Goal: Task Accomplishment & Management: Complete application form

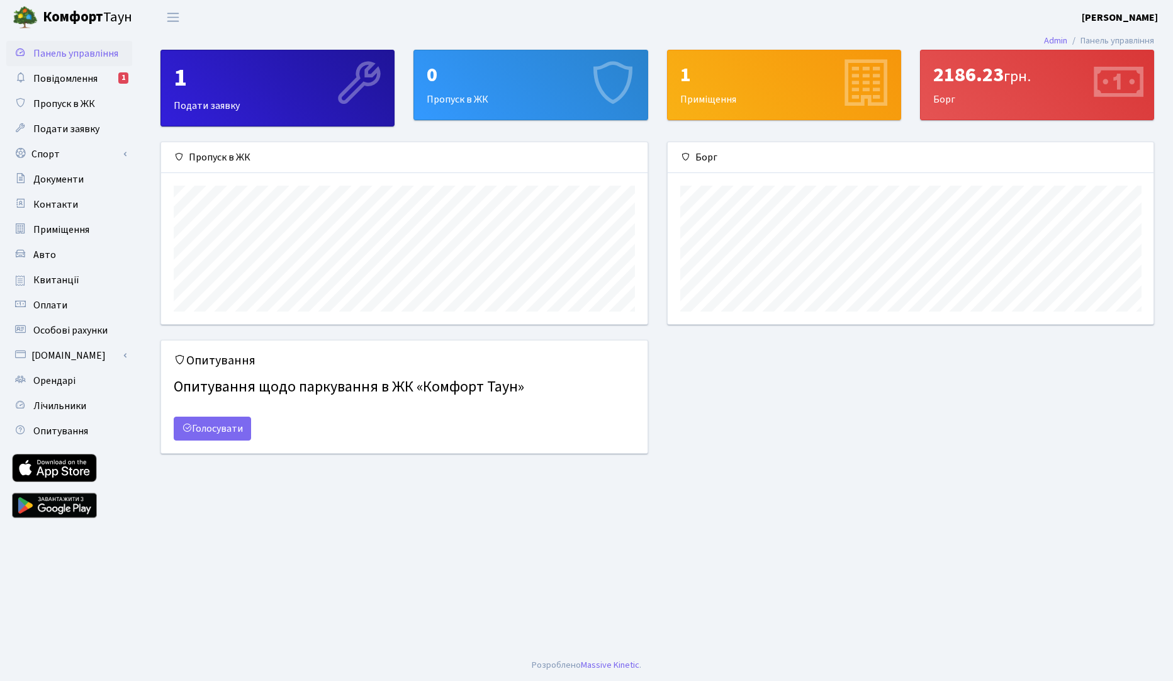
scroll to position [182, 486]
click at [74, 82] on span "Повідомлення" at bounding box center [65, 79] width 64 height 14
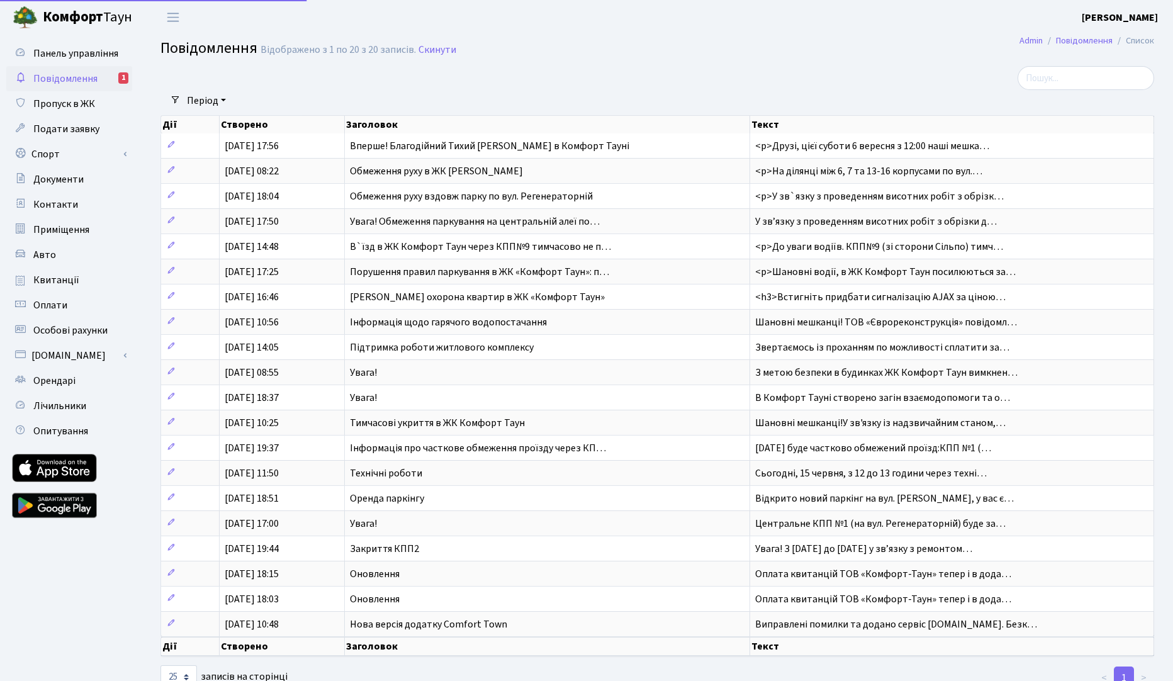
select select "25"
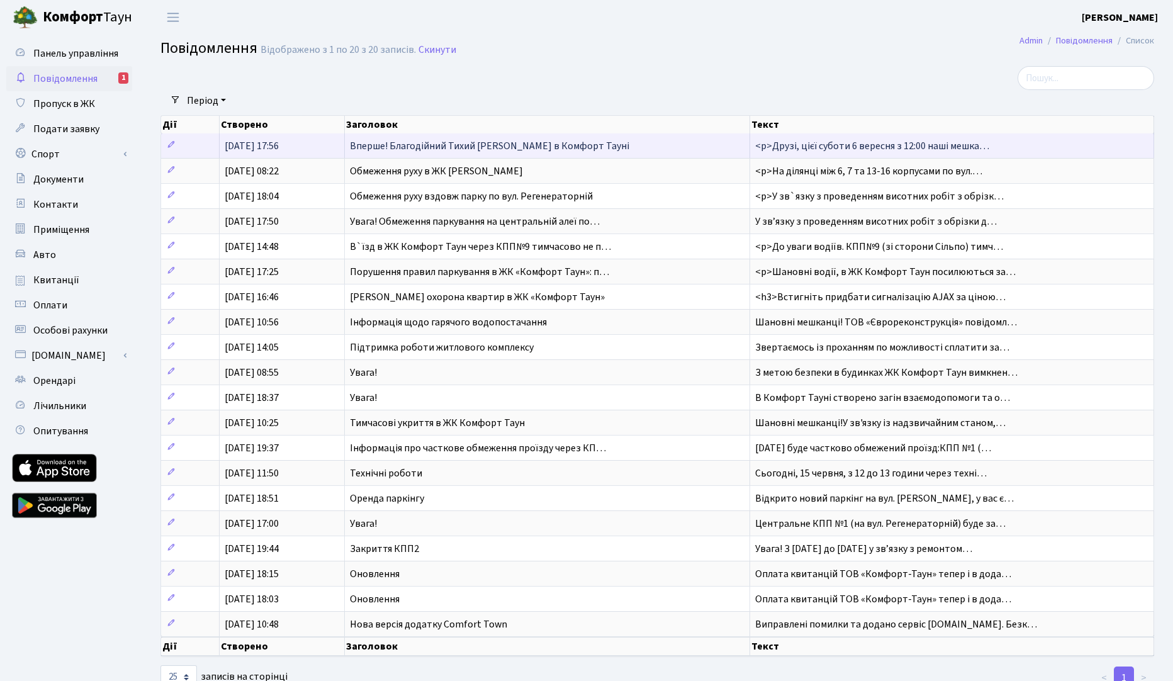
click at [474, 150] on span "Вперше! Благодійний Тихий [PERSON_NAME] в Комфорт Тауні" at bounding box center [489, 146] width 279 height 14
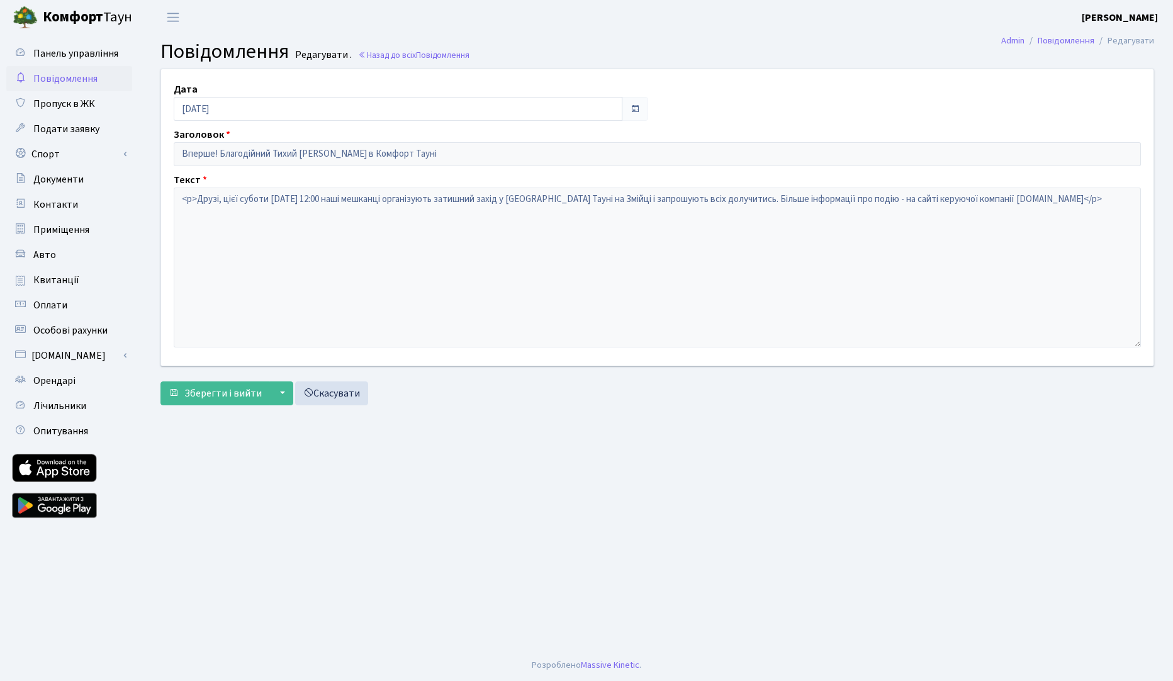
click at [70, 82] on span "Повідомлення" at bounding box center [65, 79] width 64 height 14
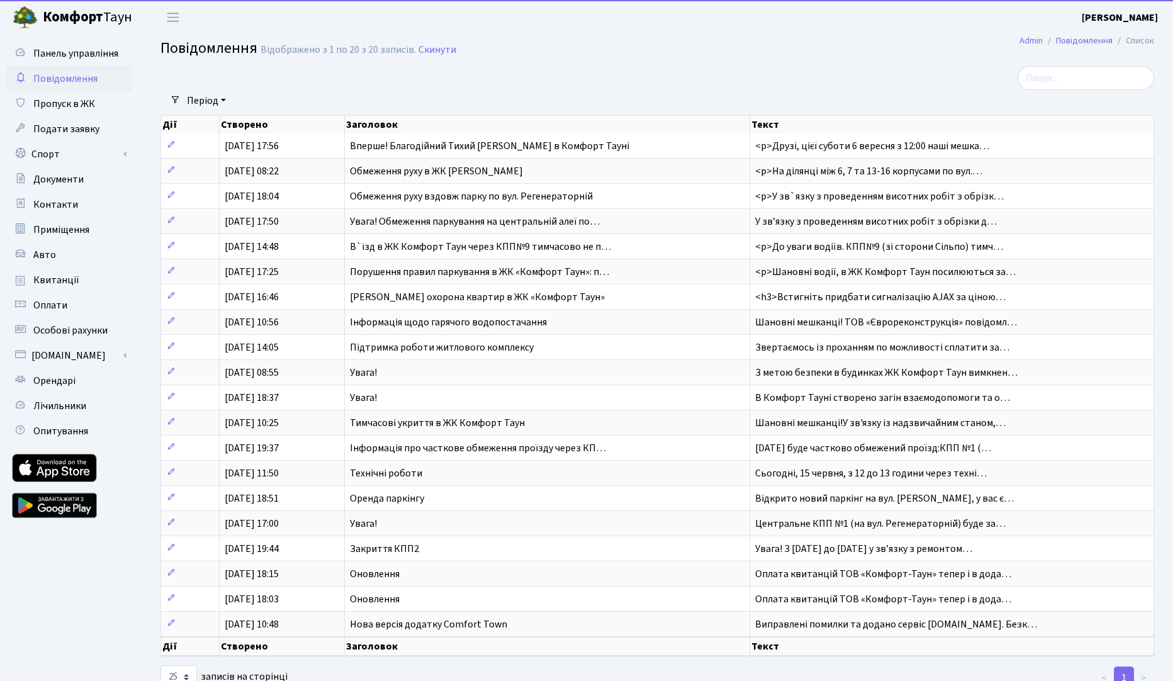
select select "25"
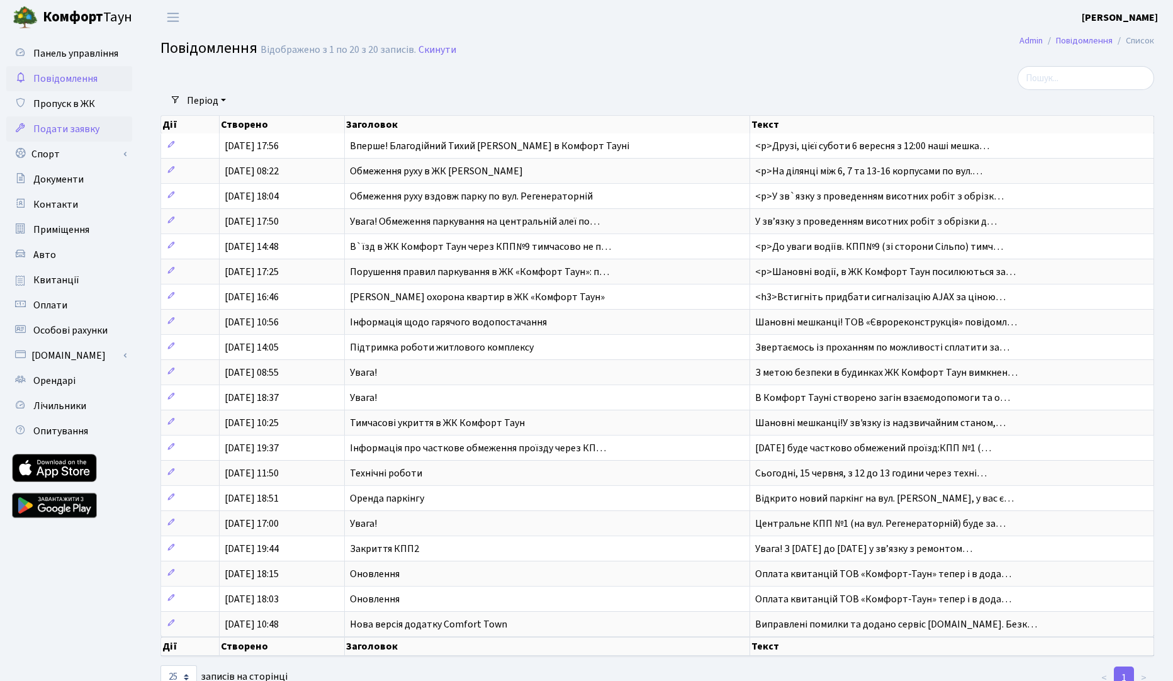
click at [65, 132] on span "Подати заявку" at bounding box center [66, 129] width 66 height 14
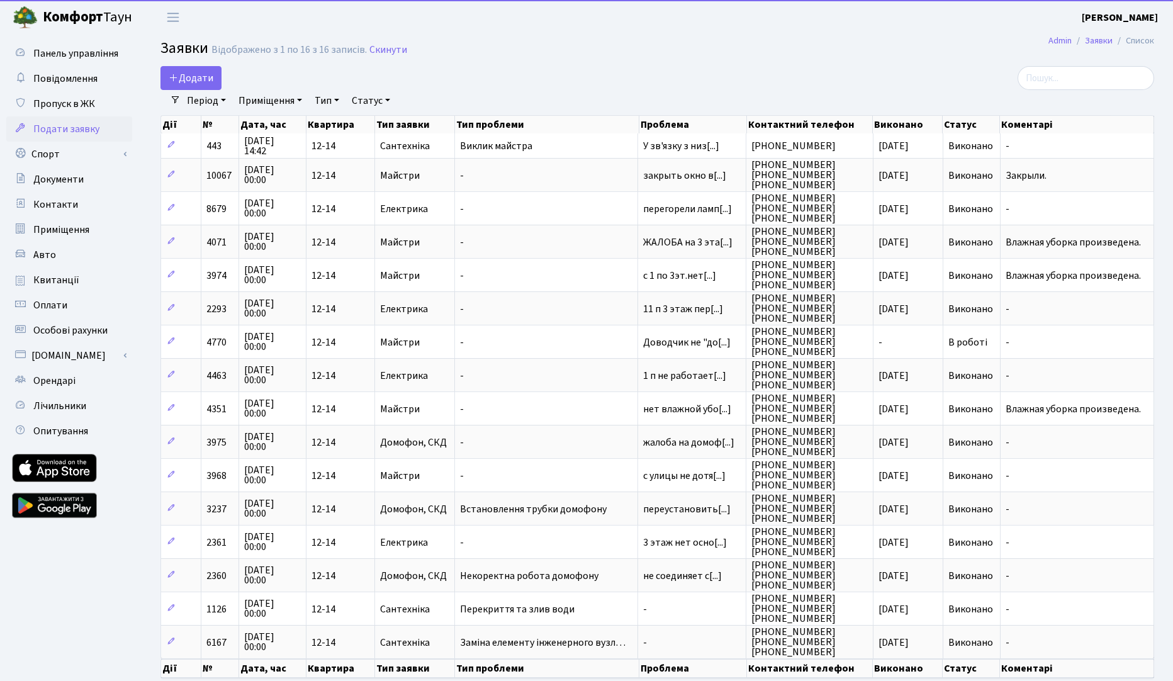
select select "25"
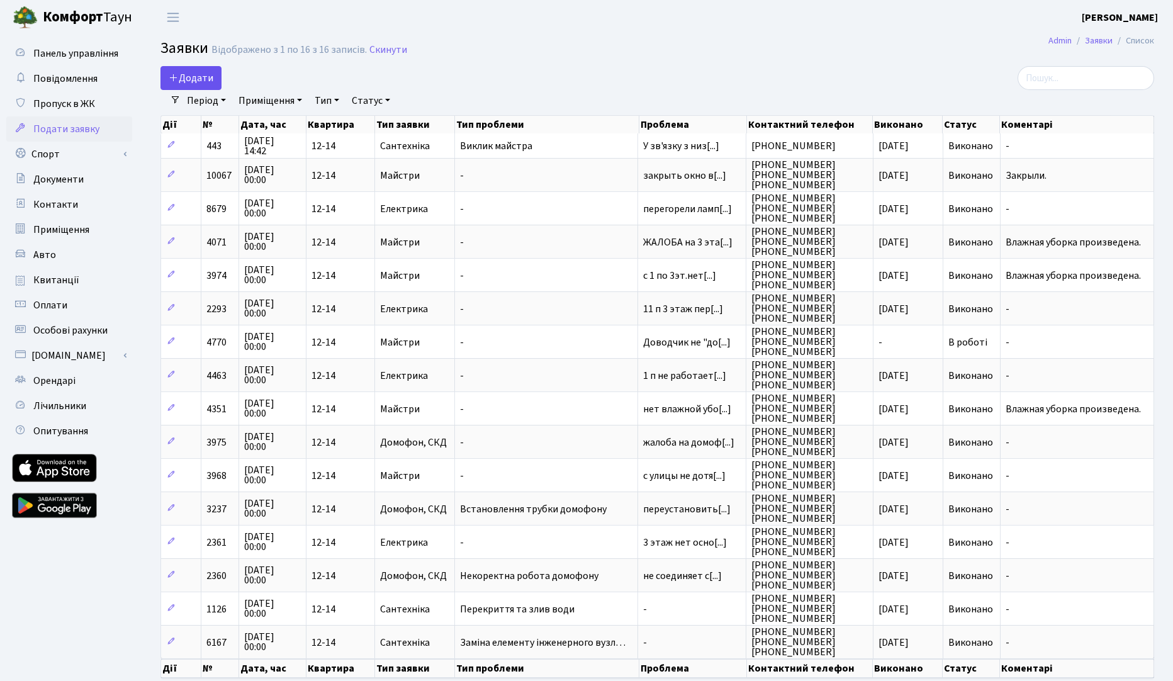
click at [196, 84] on span "Додати" at bounding box center [191, 78] width 45 height 14
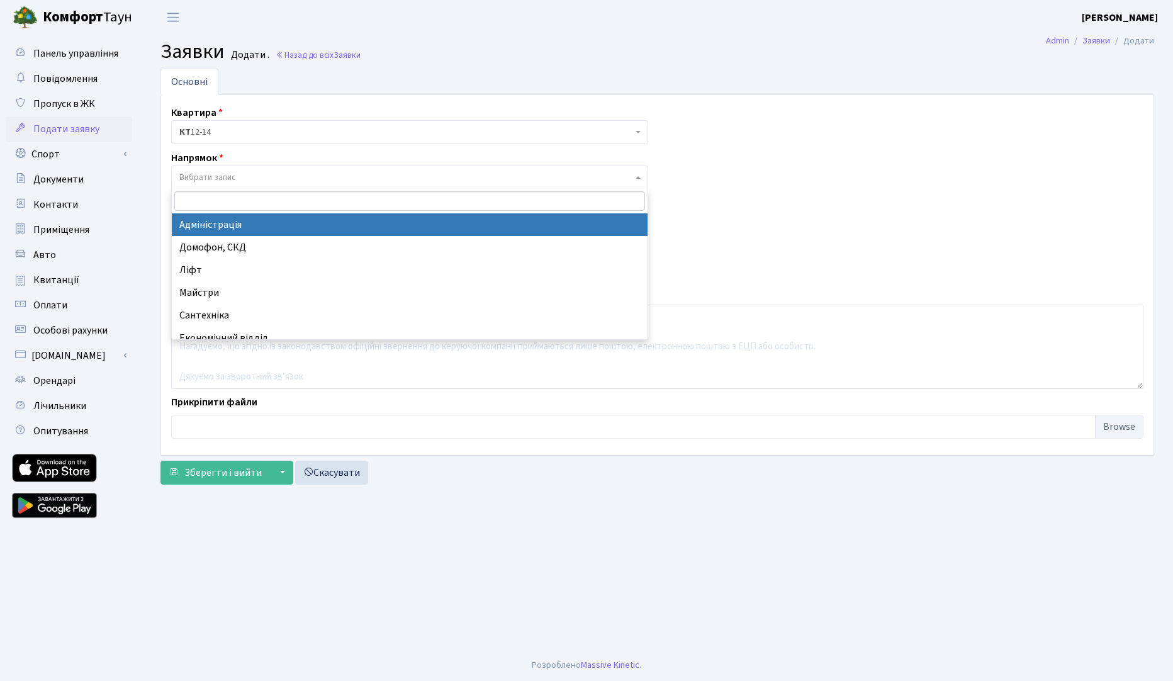
click at [233, 185] on span "Вибрати запис" at bounding box center [409, 178] width 477 height 24
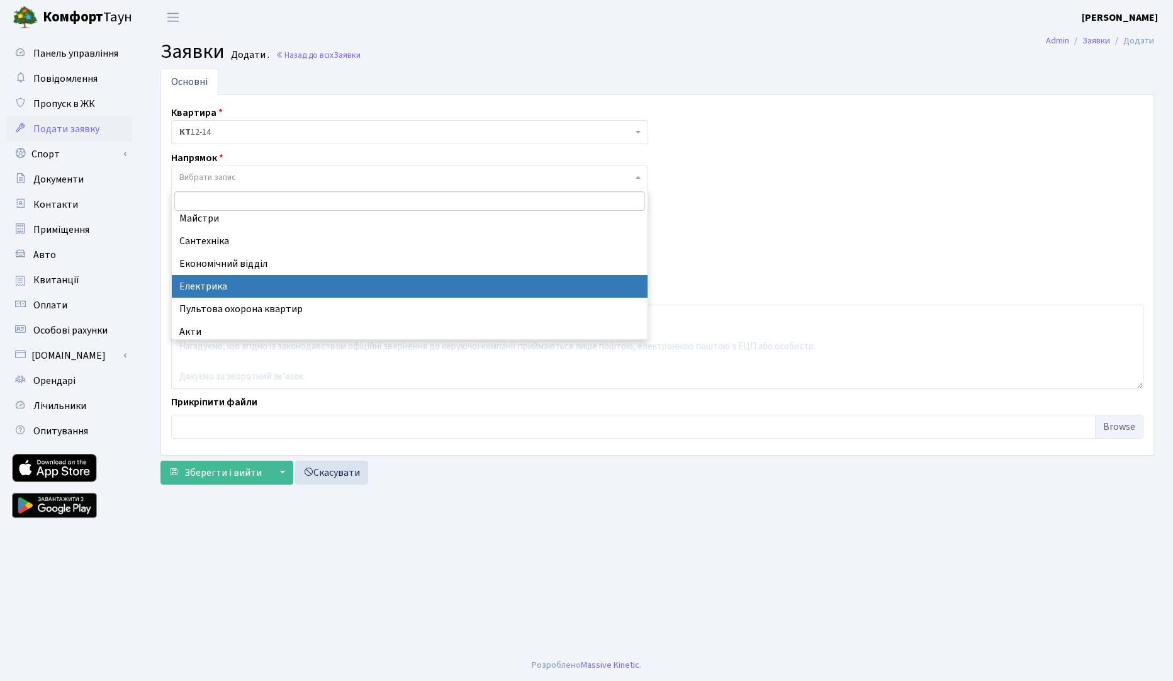
scroll to position [73, 0]
select select "3"
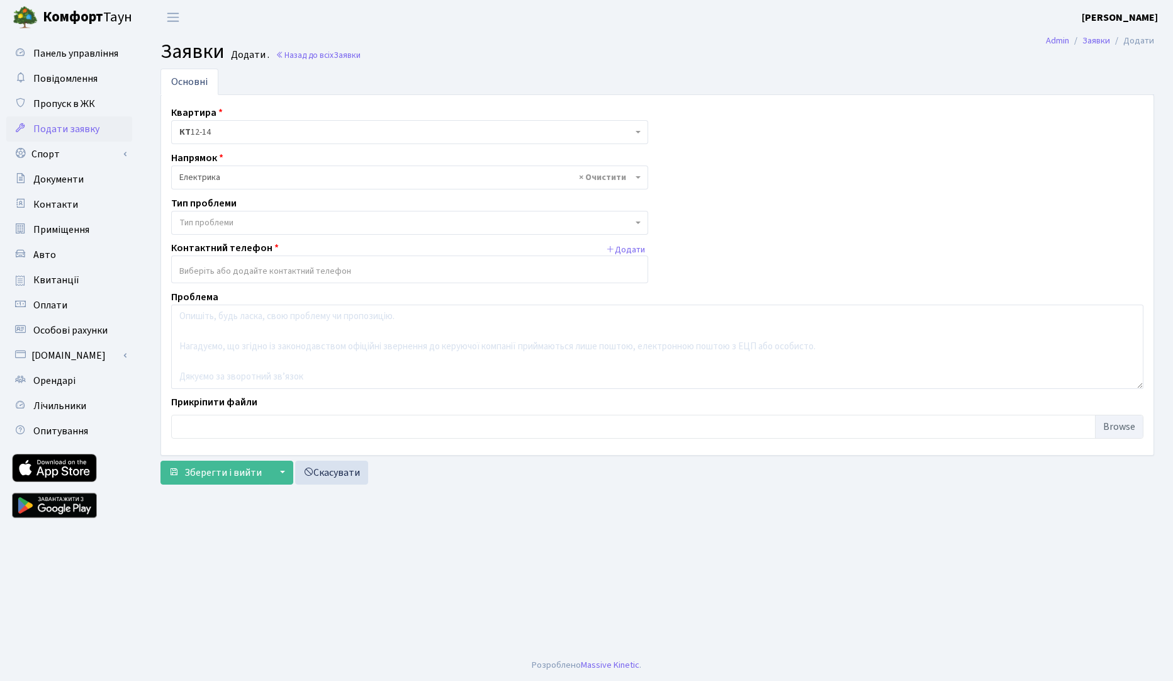
click at [254, 220] on span "Тип проблеми" at bounding box center [405, 222] width 453 height 13
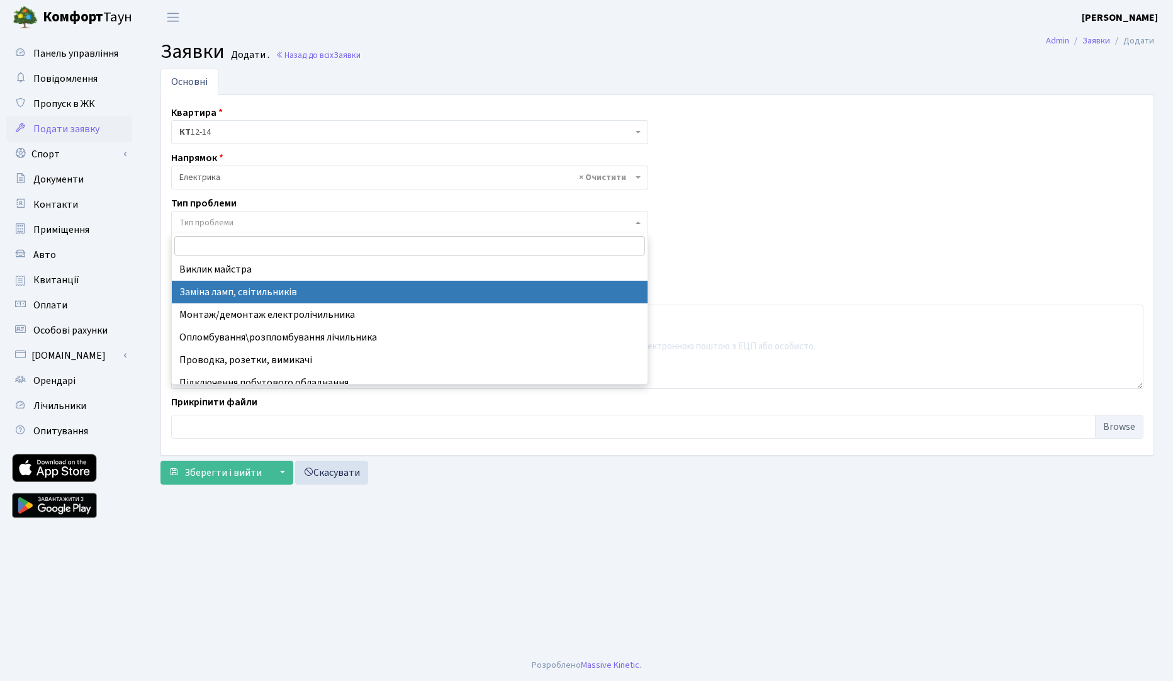
select select "40"
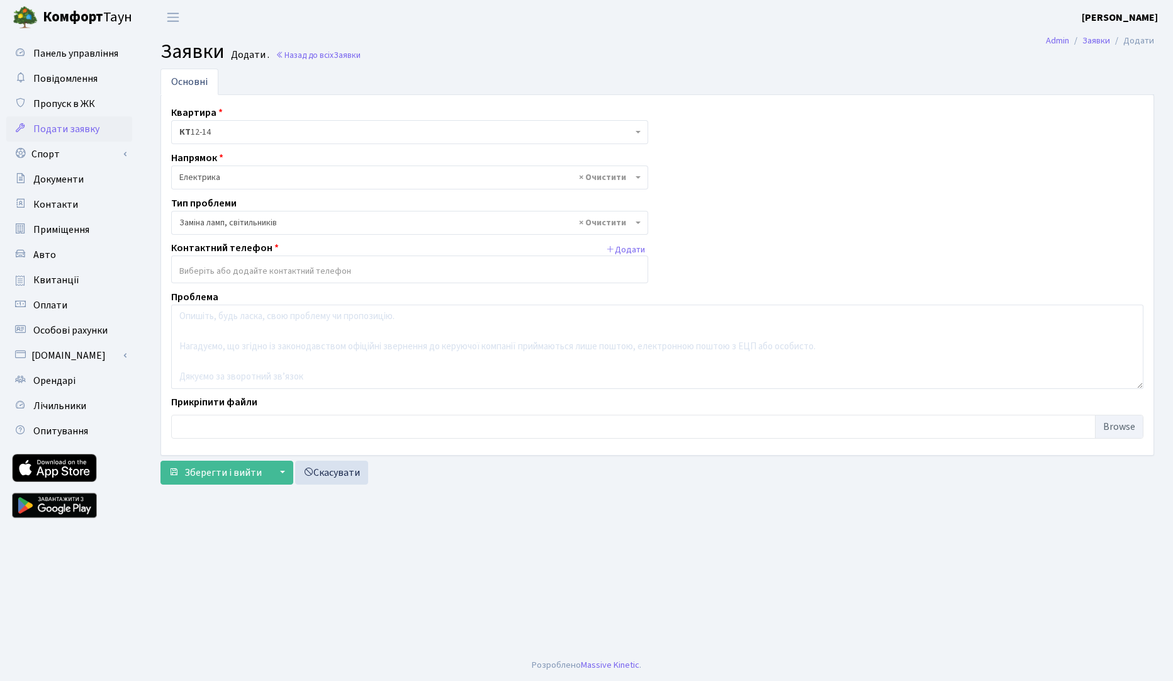
click at [274, 272] on input "search" at bounding box center [410, 271] width 476 height 23
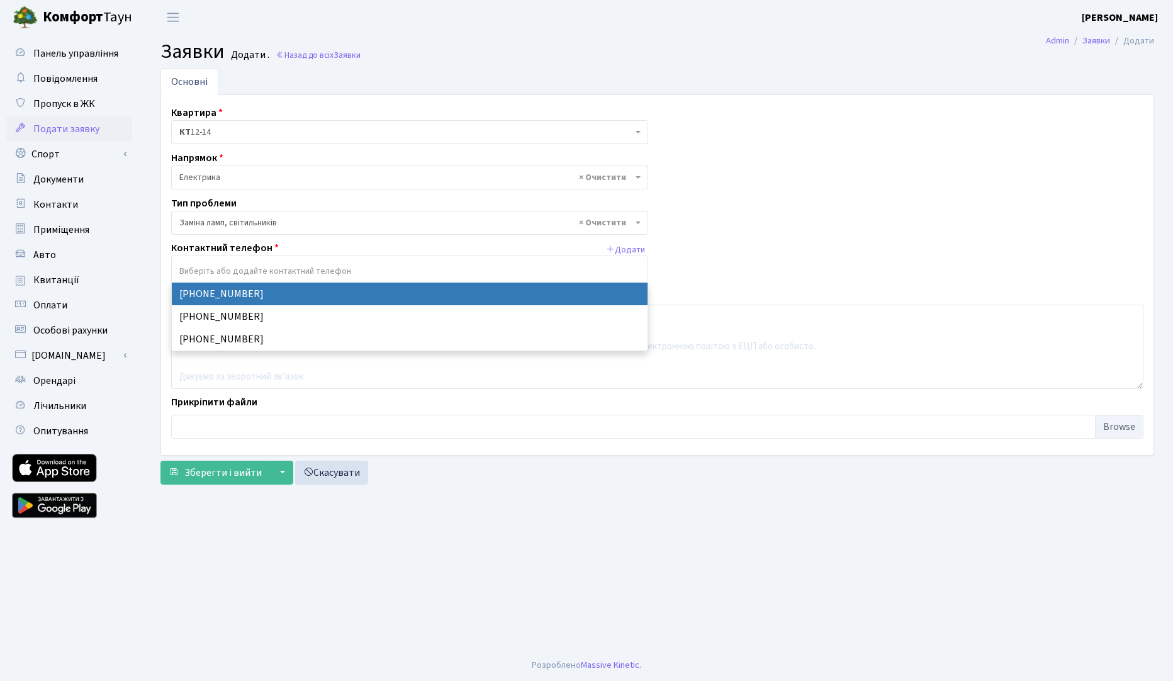
select select "25195"
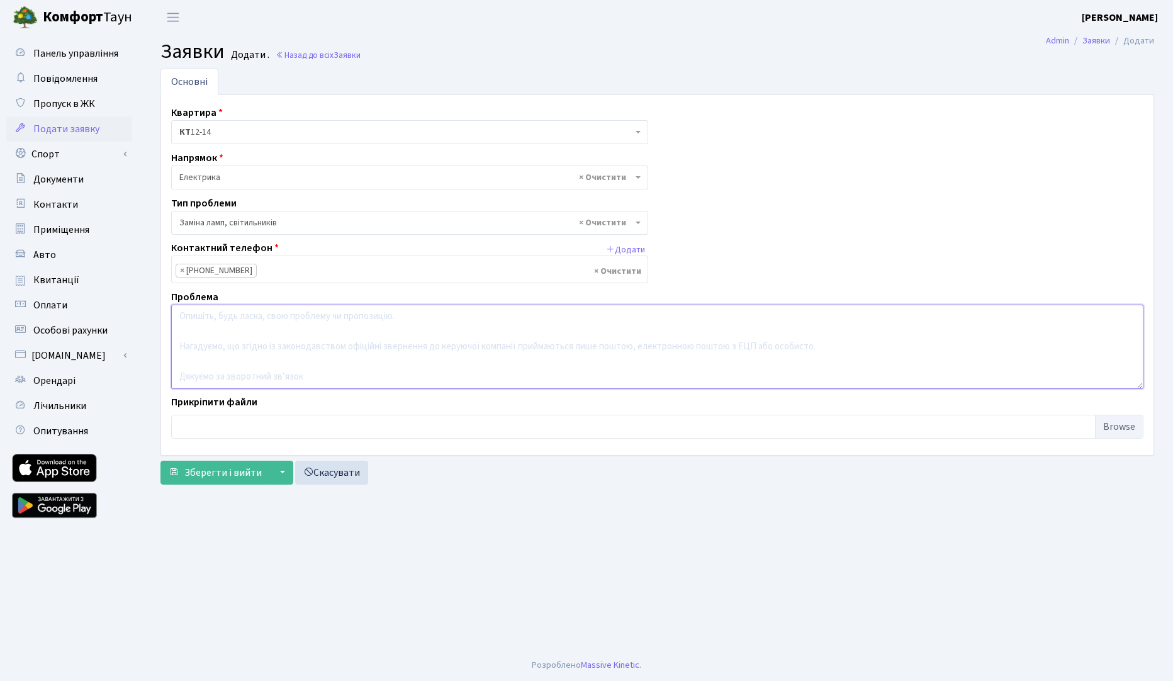
click at [267, 317] on textarea at bounding box center [657, 347] width 972 height 84
click at [316, 326] on textarea at bounding box center [657, 347] width 972 height 84
type textarea "12 корпус, 1 підʼїзд, 3 поверх. вийшла з ладу лампа світильника, прошу замінити…"
click at [1118, 424] on input "file" at bounding box center [657, 427] width 972 height 24
type input "C:\fakepath\IMG_5598.MOV"
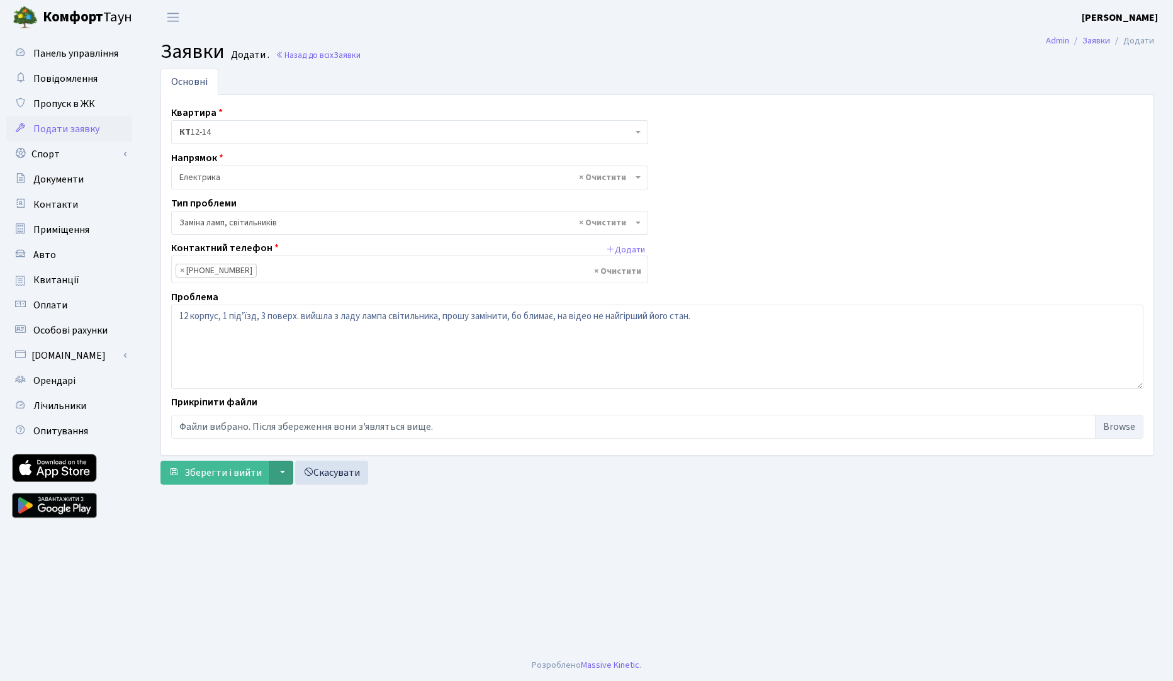
click at [272, 474] on button "▼" at bounding box center [281, 473] width 24 height 24
click at [274, 475] on button "▼" at bounding box center [281, 473] width 24 height 24
click at [279, 475] on button "▼" at bounding box center [281, 473] width 24 height 24
click at [305, 517] on button "Зберегти та створити" at bounding box center [364, 520] width 189 height 20
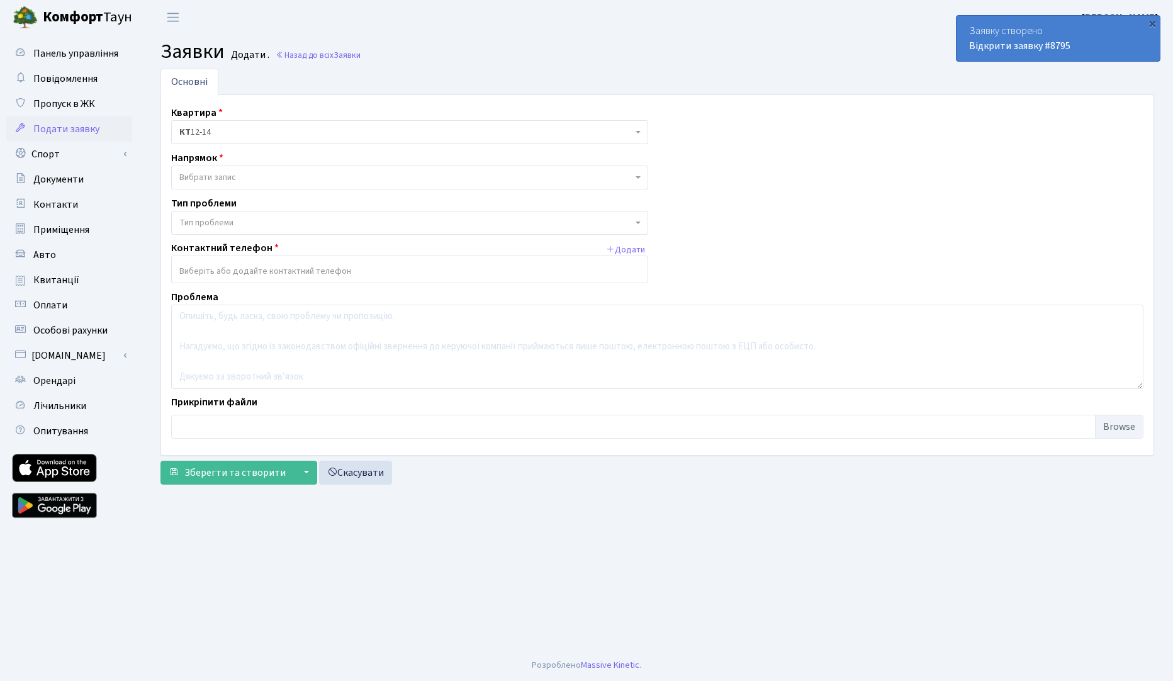
click at [1011, 32] on div "Заявку створено Відкрити заявку #8795" at bounding box center [1058, 38] width 203 height 45
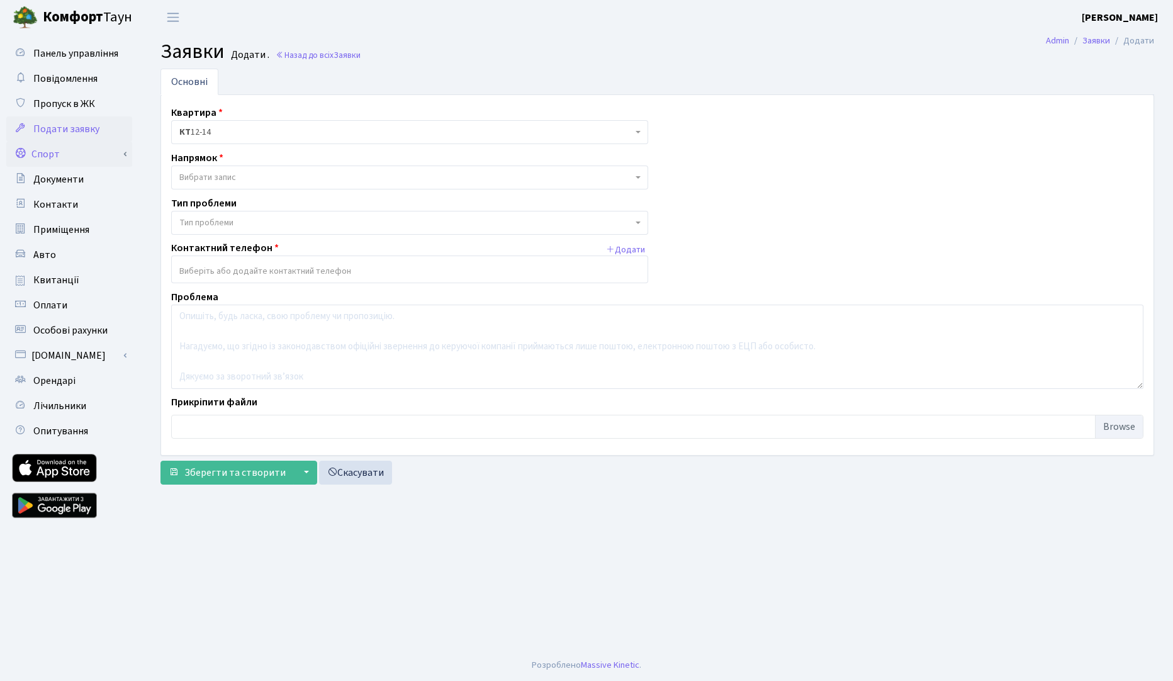
click at [72, 142] on link "Спорт" at bounding box center [69, 154] width 126 height 25
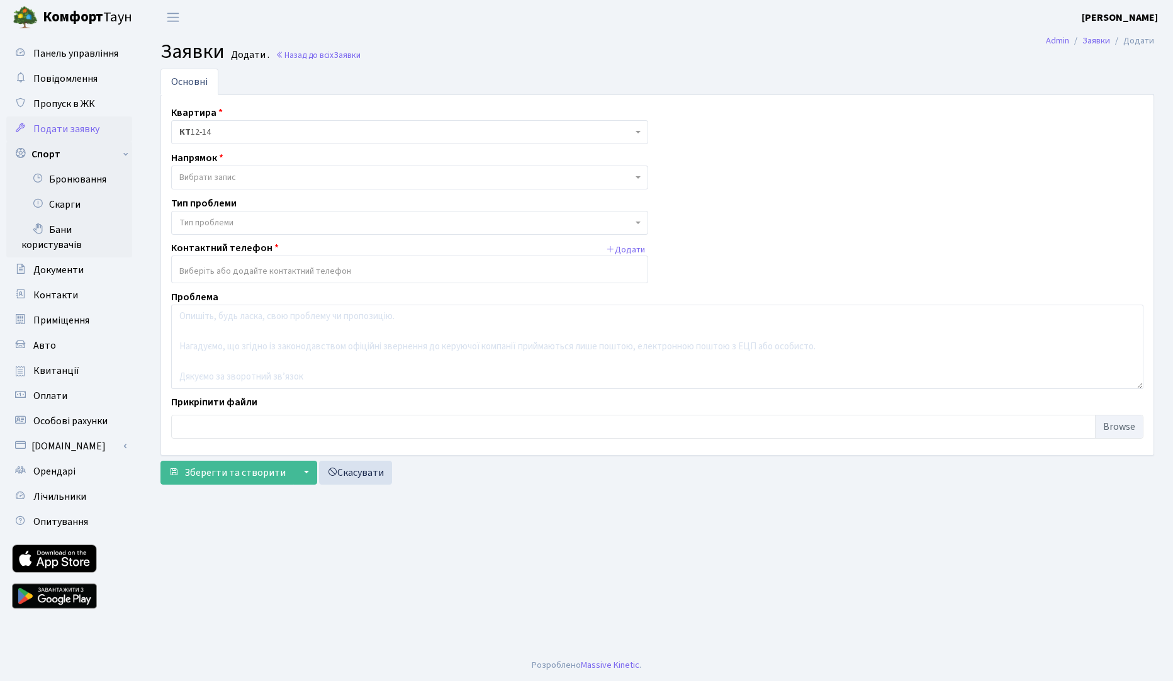
click at [71, 132] on span "Подати заявку" at bounding box center [66, 129] width 66 height 14
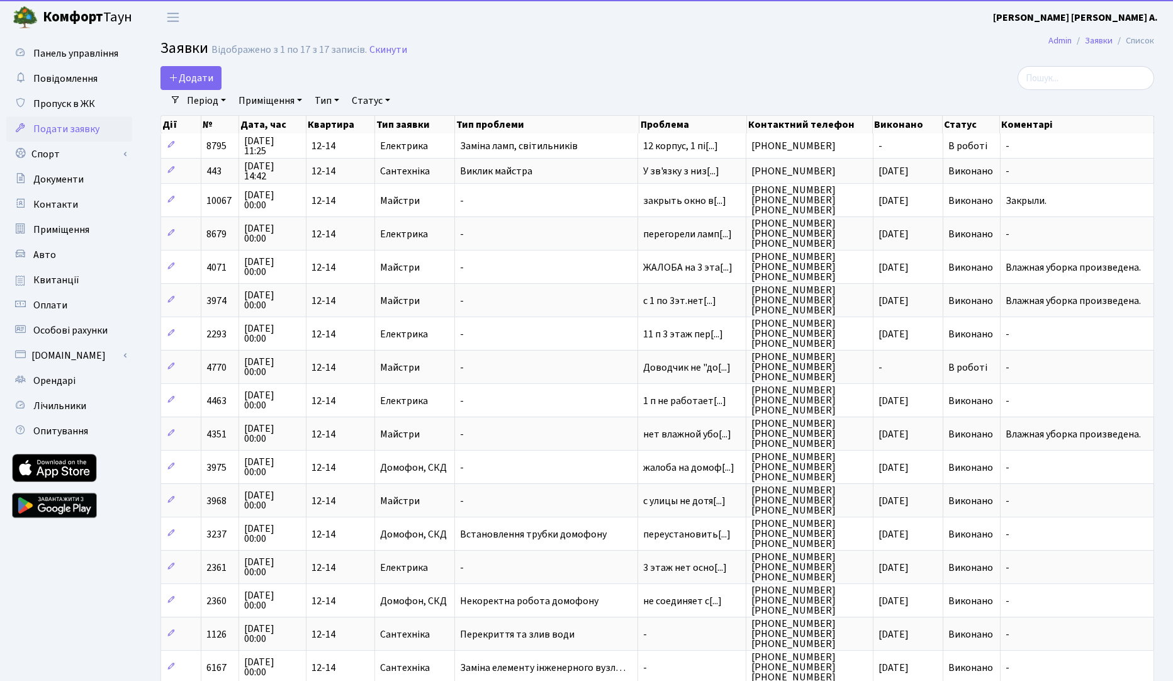
select select "25"
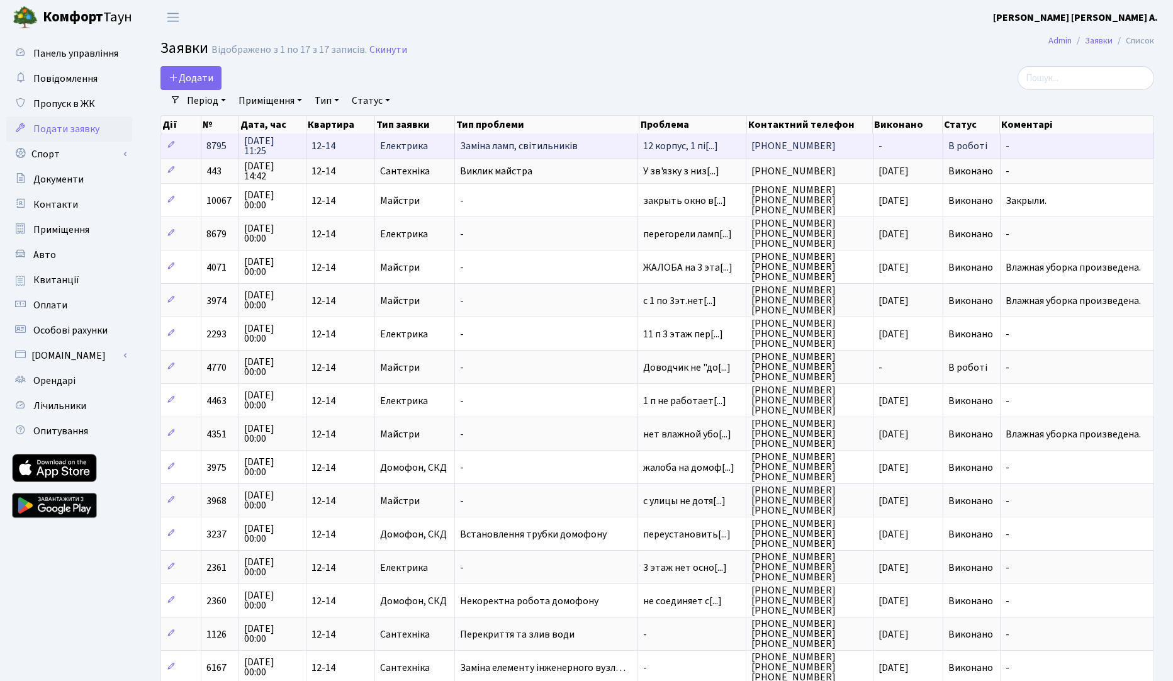
click at [415, 158] on td "Електрика" at bounding box center [415, 145] width 80 height 25
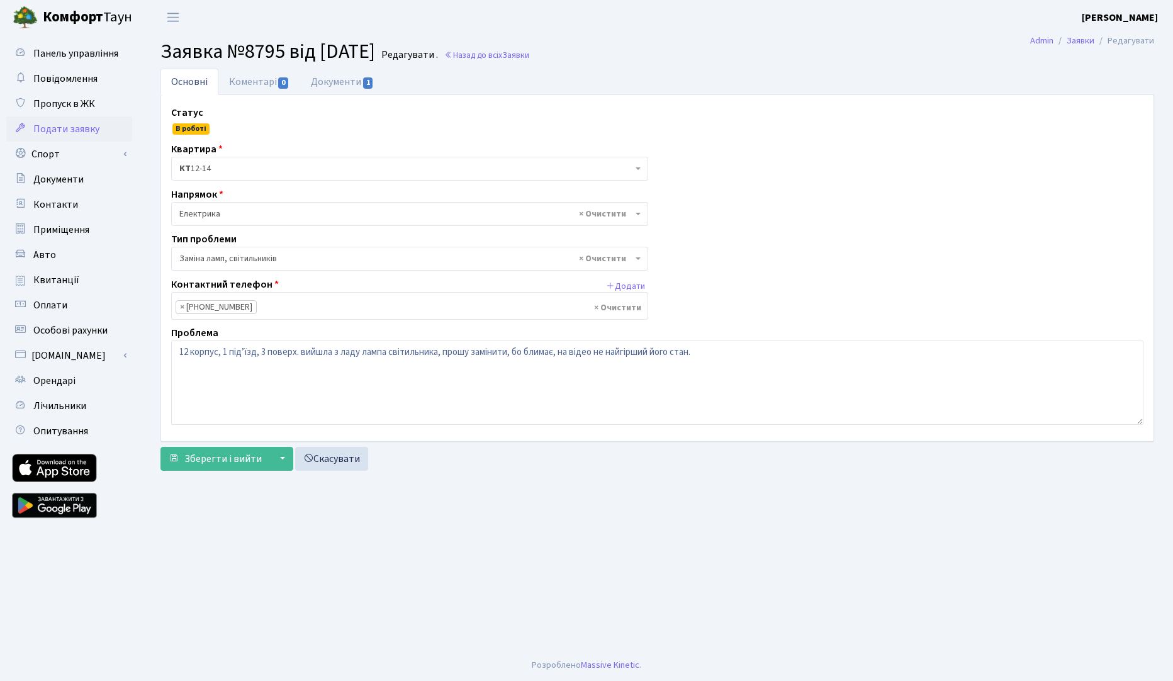
select select "40"
click at [322, 367] on textarea "12 корпус, 1 підʼїзд, 3 поверх. вийшла з ладу лампа світильника, прошу замінити…" at bounding box center [657, 382] width 972 height 84
type textarea "12 корпус, 1 підʼїзд, 3 поверх. вийшла з ладу лампа світильника, прошу замінити…"
click at [317, 459] on link "Скасувати" at bounding box center [331, 459] width 73 height 24
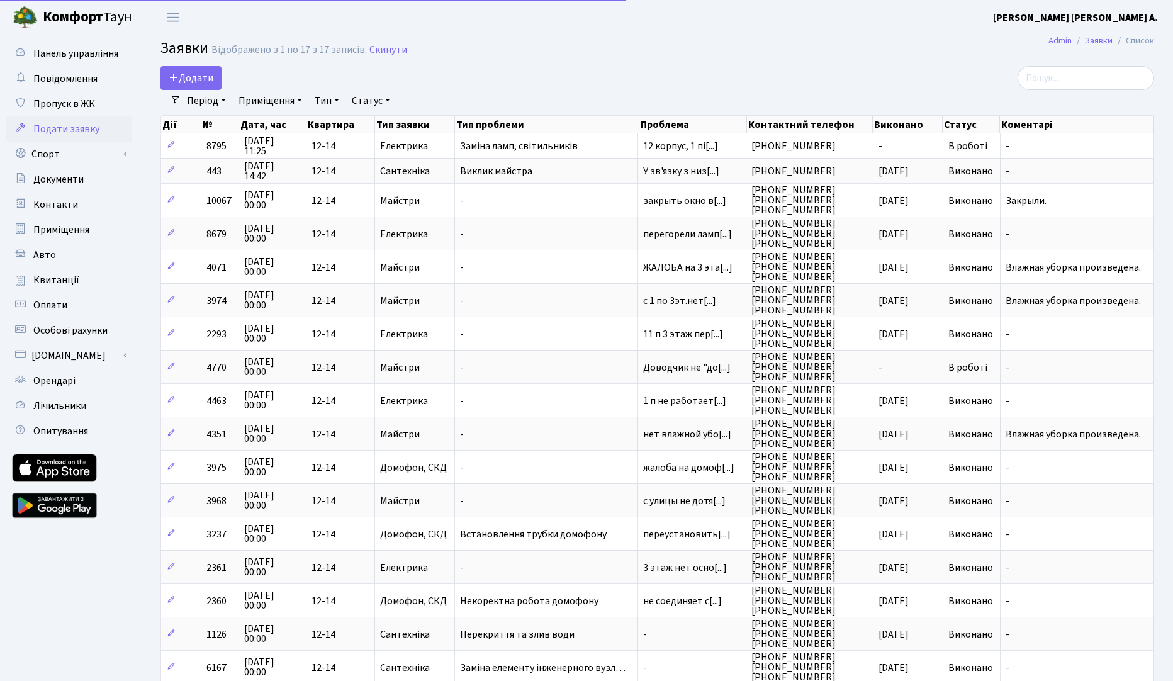
select select "25"
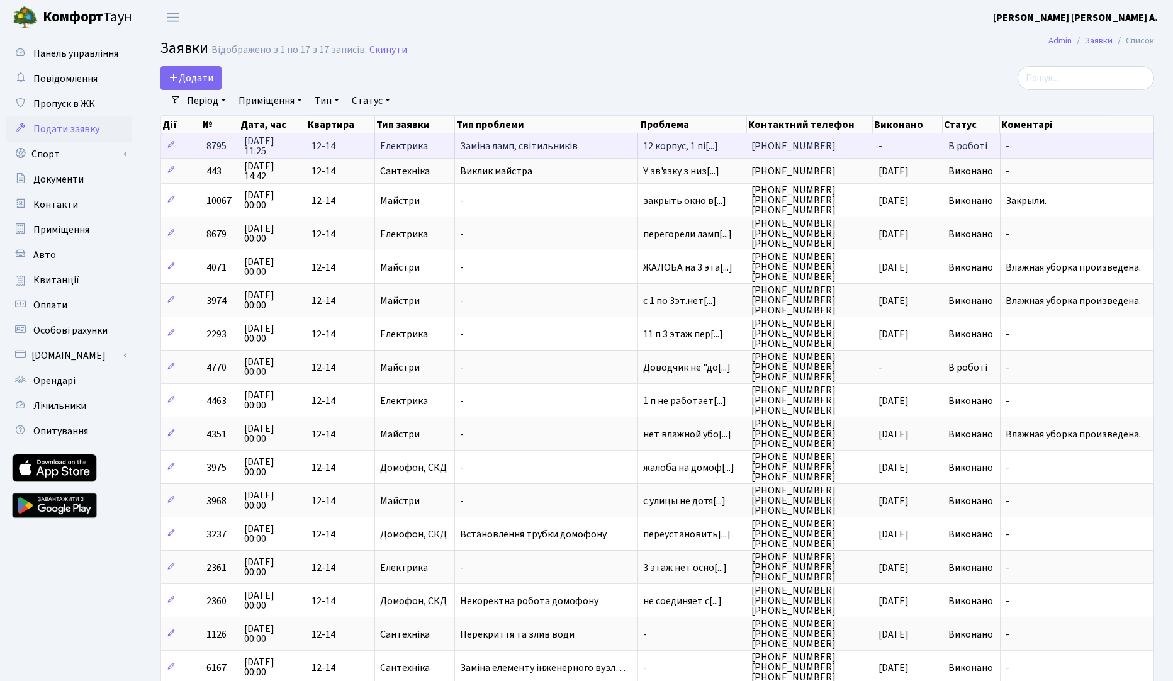
click at [314, 151] on span "12-14" at bounding box center [340, 146] width 58 height 10
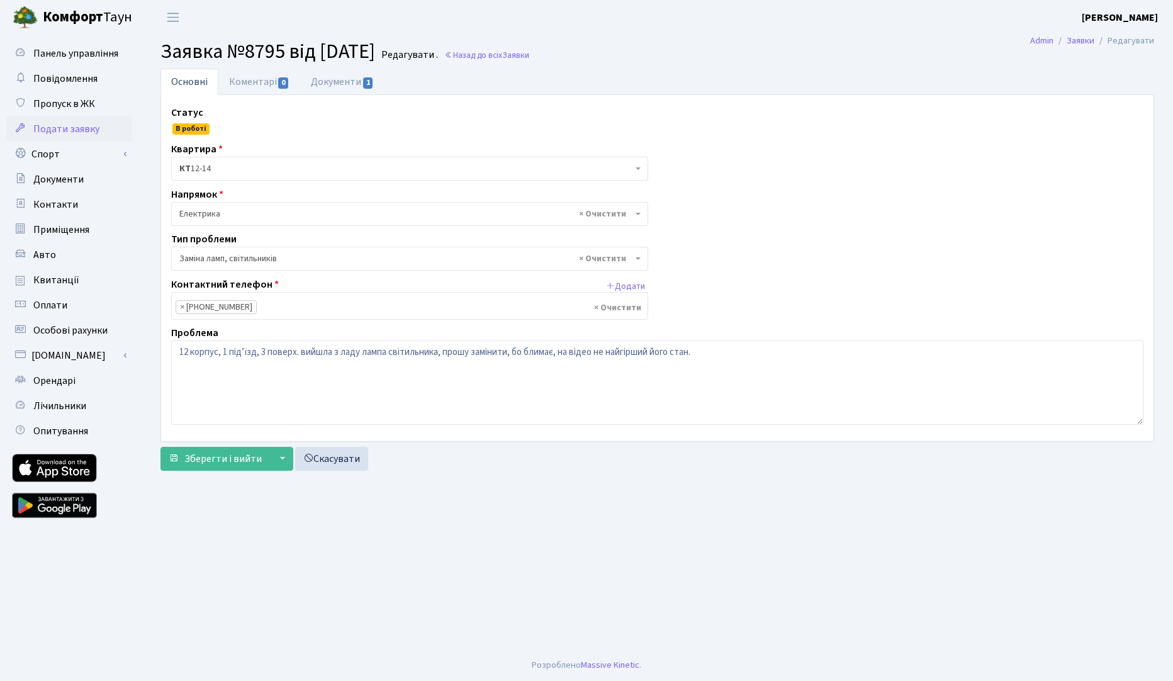
select select "40"
click at [432, 522] on main "Admin Заявки Редагувати Заявка №8795 від [DATE] Редагувати . Назад до всіх Заяв…" at bounding box center [657, 342] width 1031 height 615
click at [609, 667] on link "Massive Kinetic" at bounding box center [610, 664] width 59 height 13
click at [65, 16] on b "Комфорт" at bounding box center [73, 17] width 60 height 20
